Goal: Check status: Check status

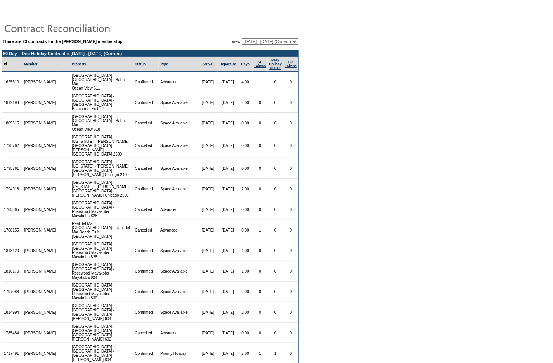
click at [264, 39] on select "[DATE] - [DATE] [DATE] - [DATE] [DATE] - [DATE] [DATE] - [DATE] [DATE] - [DATE]…" at bounding box center [270, 41] width 56 height 6
select select "75577"
click at [242, 38] on select "[DATE] - [DATE] [DATE] - [DATE] [DATE] - [DATE] [DATE] - [DATE] [DATE] - [DATE]…" at bounding box center [270, 41] width 56 height 6
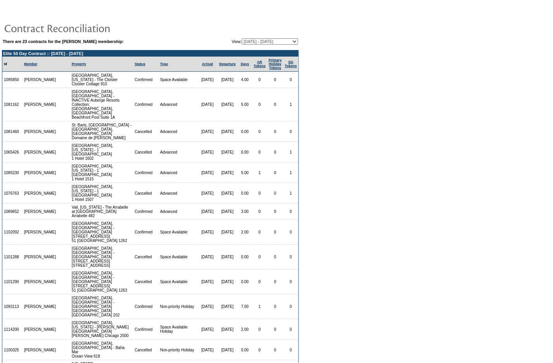
click at [242, 39] on select "[DATE] - [DATE] [DATE] - [DATE] [DATE] - [DATE] [DATE] - [DATE] [DATE] - [DATE]…" at bounding box center [270, 41] width 56 height 6
select select "81359"
click at [242, 38] on select "[DATE] - [DATE] [DATE] - [DATE] [DATE] - [DATE] [DATE] - [DATE] [DATE] - [DATE]…" at bounding box center [270, 41] width 56 height 6
